Goal: Navigation & Orientation: Locate item on page

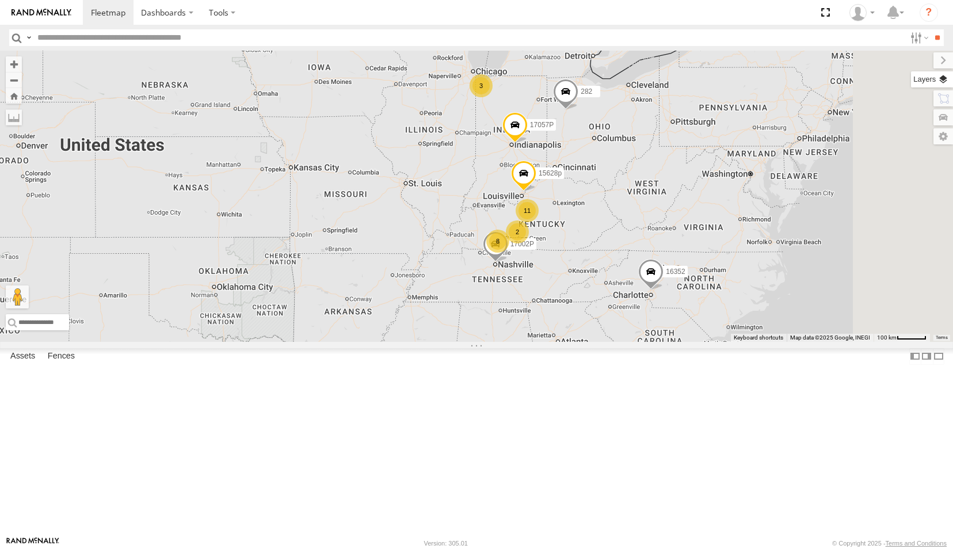
click at [940, 76] on label at bounding box center [932, 79] width 42 height 16
click at [0, 0] on span "Basemaps" at bounding box center [0, 0] width 0 height 0
click at [0, 0] on span "Satellite" at bounding box center [0, 0] width 0 height 0
click at [914, 56] on label at bounding box center [933, 60] width 39 height 16
